Goal: Transaction & Acquisition: Purchase product/service

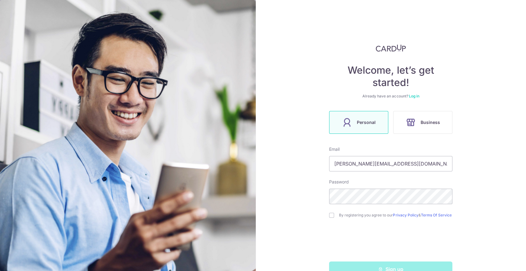
click at [416, 94] on link "Log in" at bounding box center [414, 96] width 10 height 5
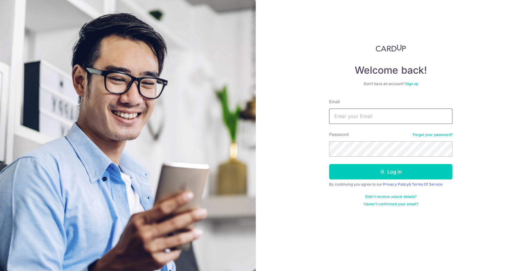
click at [395, 114] on input "Email" at bounding box center [390, 115] width 123 height 15
type input "justin@thepaperbunny.com"
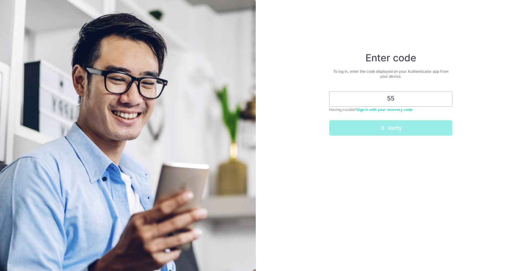
type input "5"
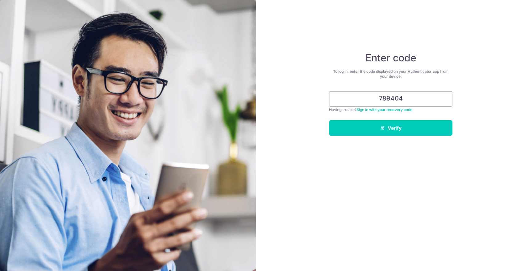
type input "789404"
click at [329, 120] on button "Verify" at bounding box center [390, 127] width 123 height 15
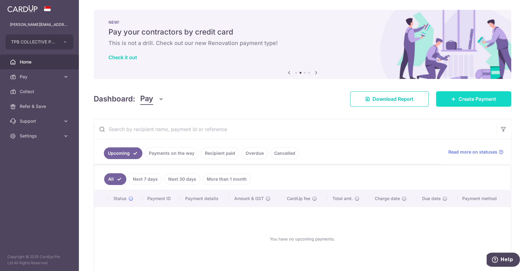
click at [468, 96] on span "Create Payment" at bounding box center [478, 98] width 38 height 7
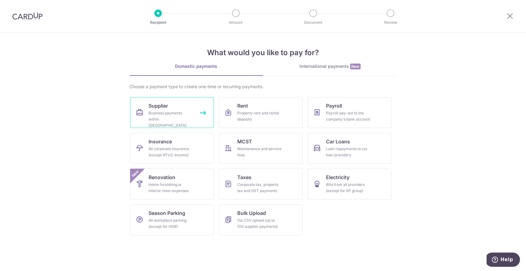
click at [190, 111] on div "Business payments within Singapore" at bounding box center [171, 119] width 44 height 18
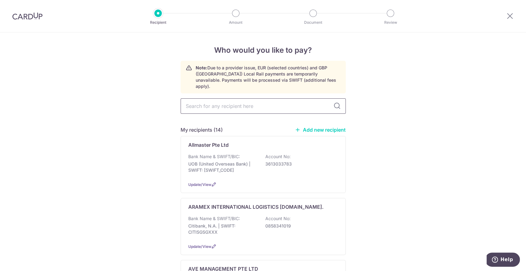
click at [249, 100] on input "text" at bounding box center [263, 105] width 165 height 15
type input "parable"
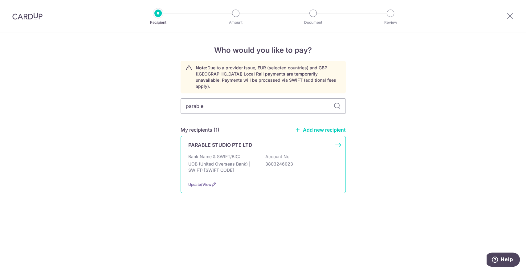
click at [255, 163] on p "UOB (United Overseas Bank) | SWIFT: UOVBSGSGXXX" at bounding box center [222, 167] width 69 height 12
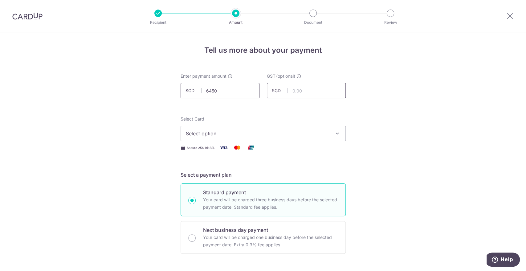
type input "6,450.00"
type input "580.50"
click at [211, 133] on span "Select option" at bounding box center [258, 133] width 144 height 7
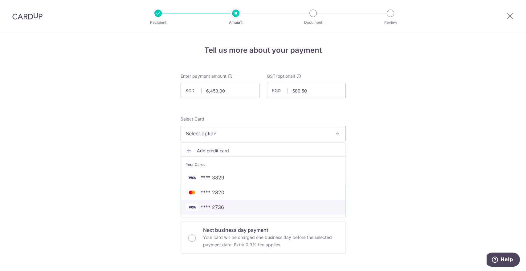
click at [219, 205] on span "**** 2736" at bounding box center [212, 206] width 23 height 7
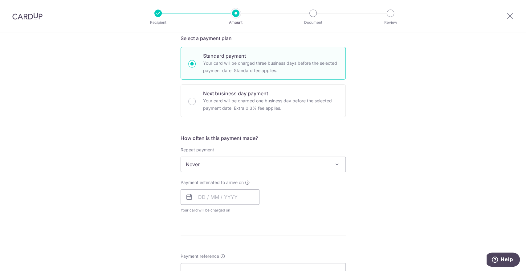
scroll to position [137, 0]
click at [208, 195] on input "text" at bounding box center [220, 196] width 79 height 15
click at [294, 186] on div "Payment estimated to arrive on Prev Next Aug Sep Oct Nov Dec 2025 2026 2027 202…" at bounding box center [263, 196] width 173 height 34
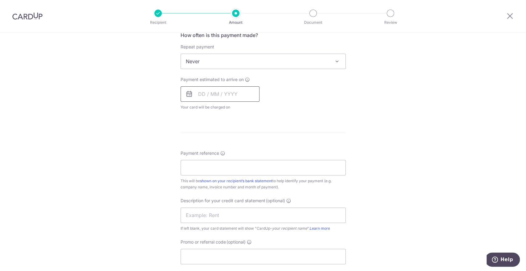
click at [197, 94] on input "text" at bounding box center [220, 93] width 79 height 15
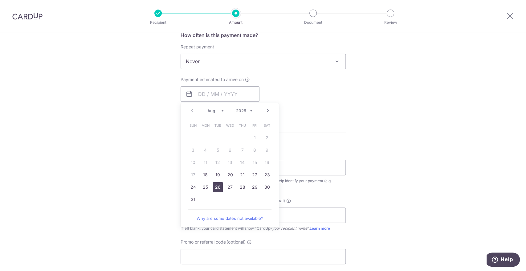
click at [215, 184] on link "26" at bounding box center [218, 187] width 10 height 10
type input "[DATE]"
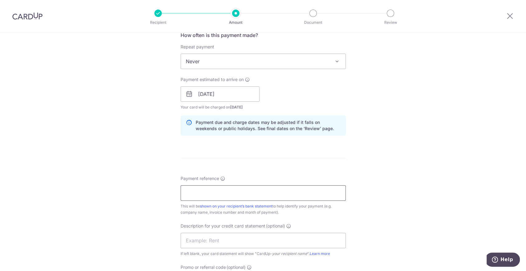
click at [222, 192] on input "Payment reference" at bounding box center [263, 192] width 165 height 15
paste input "IPS-2025-1974"
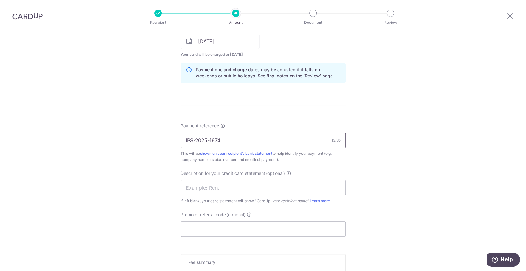
scroll to position [308, 0]
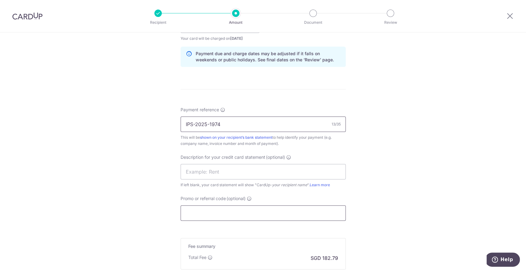
type input "IPS-2025-1974"
click at [215, 211] on input "Promo or referral code (optional)" at bounding box center [263, 212] width 165 height 15
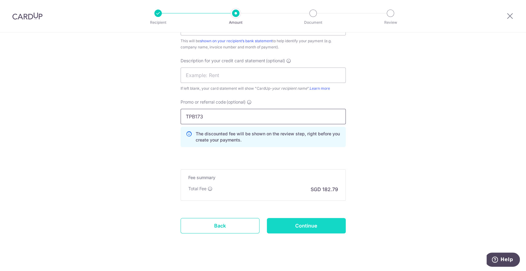
scroll to position [411, 0]
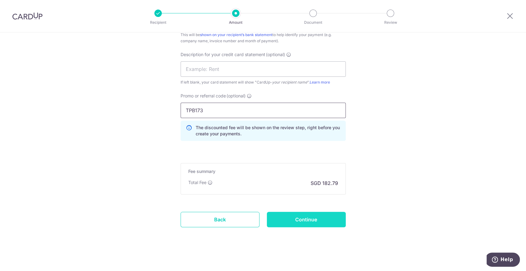
type input "TPB173"
click at [318, 221] on input "Continue" at bounding box center [306, 219] width 79 height 15
type input "Create Schedule"
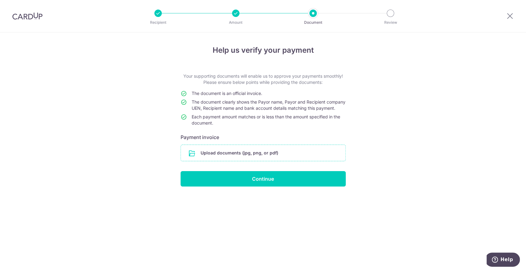
click at [258, 158] on input "file" at bounding box center [263, 153] width 165 height 16
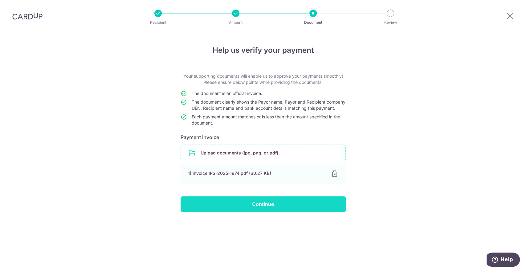
click at [271, 207] on input "Continue" at bounding box center [263, 203] width 165 height 15
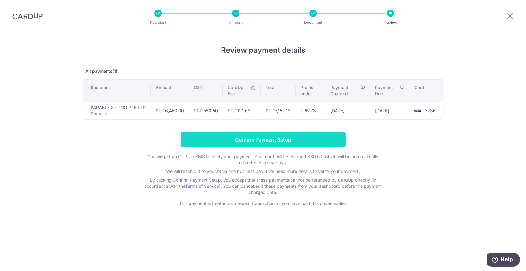
click at [260, 137] on input "Confirm Payment Setup" at bounding box center [263, 139] width 165 height 15
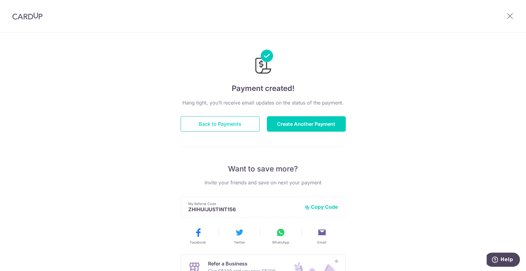
click at [233, 122] on button "Back to Payments" at bounding box center [220, 123] width 79 height 15
